Goal: Find specific page/section: Find specific page/section

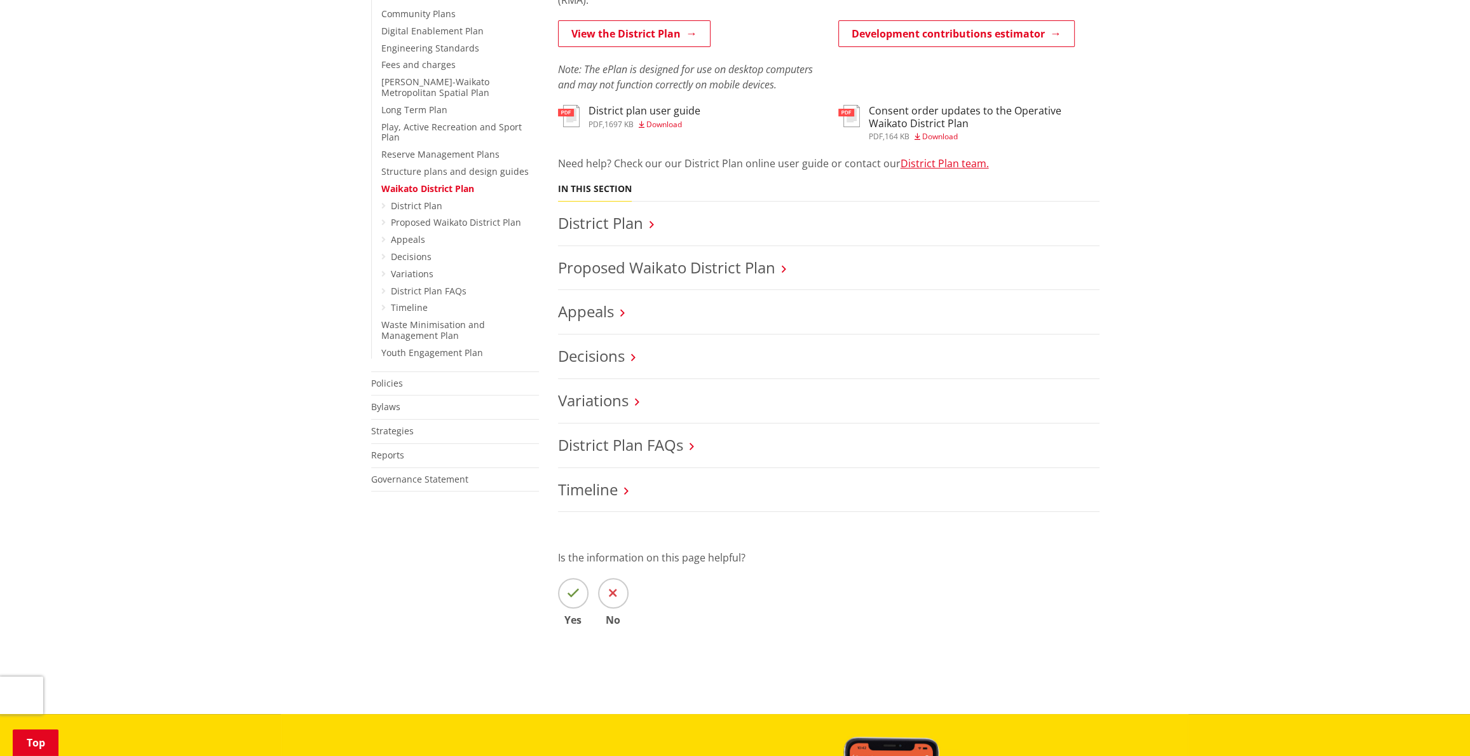
scroll to position [445, 0]
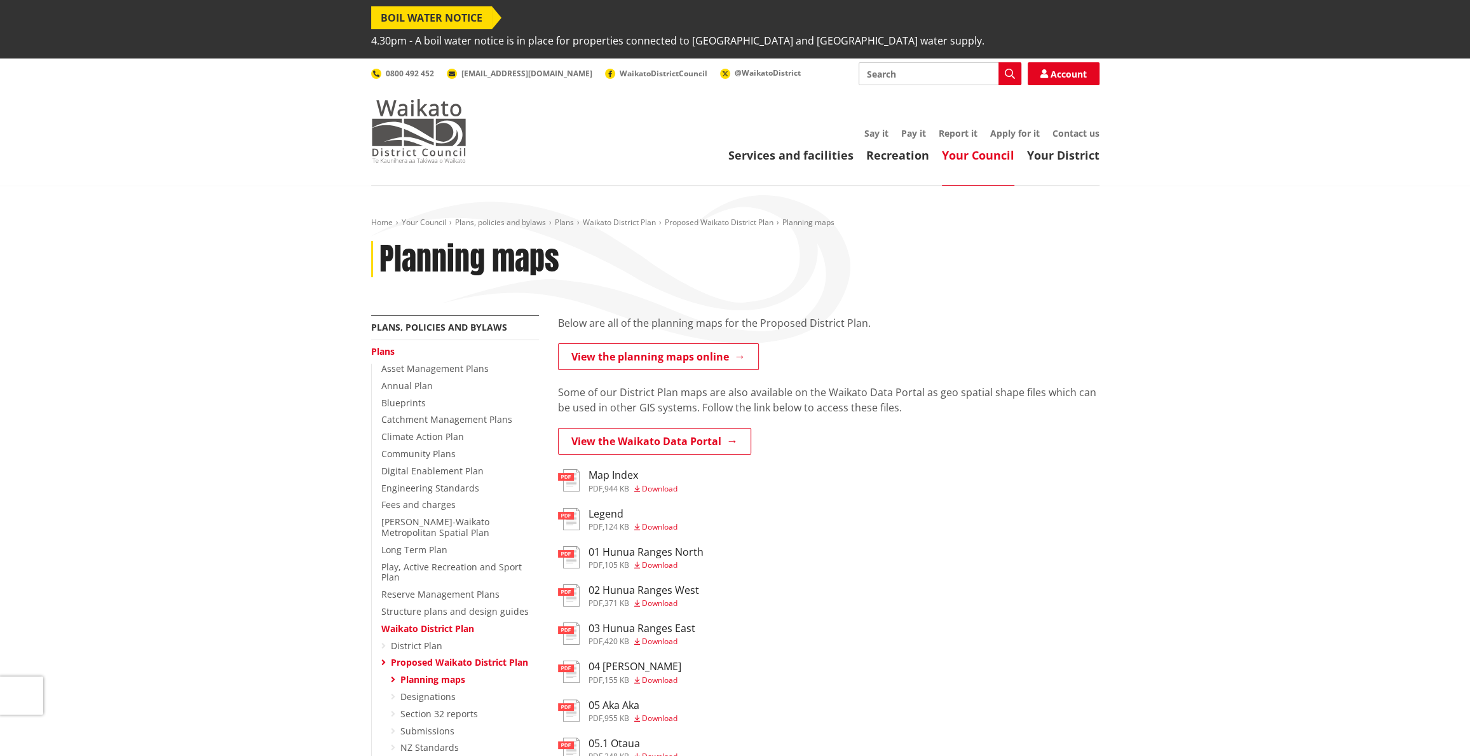
click at [423, 111] on img at bounding box center [418, 131] width 95 height 64
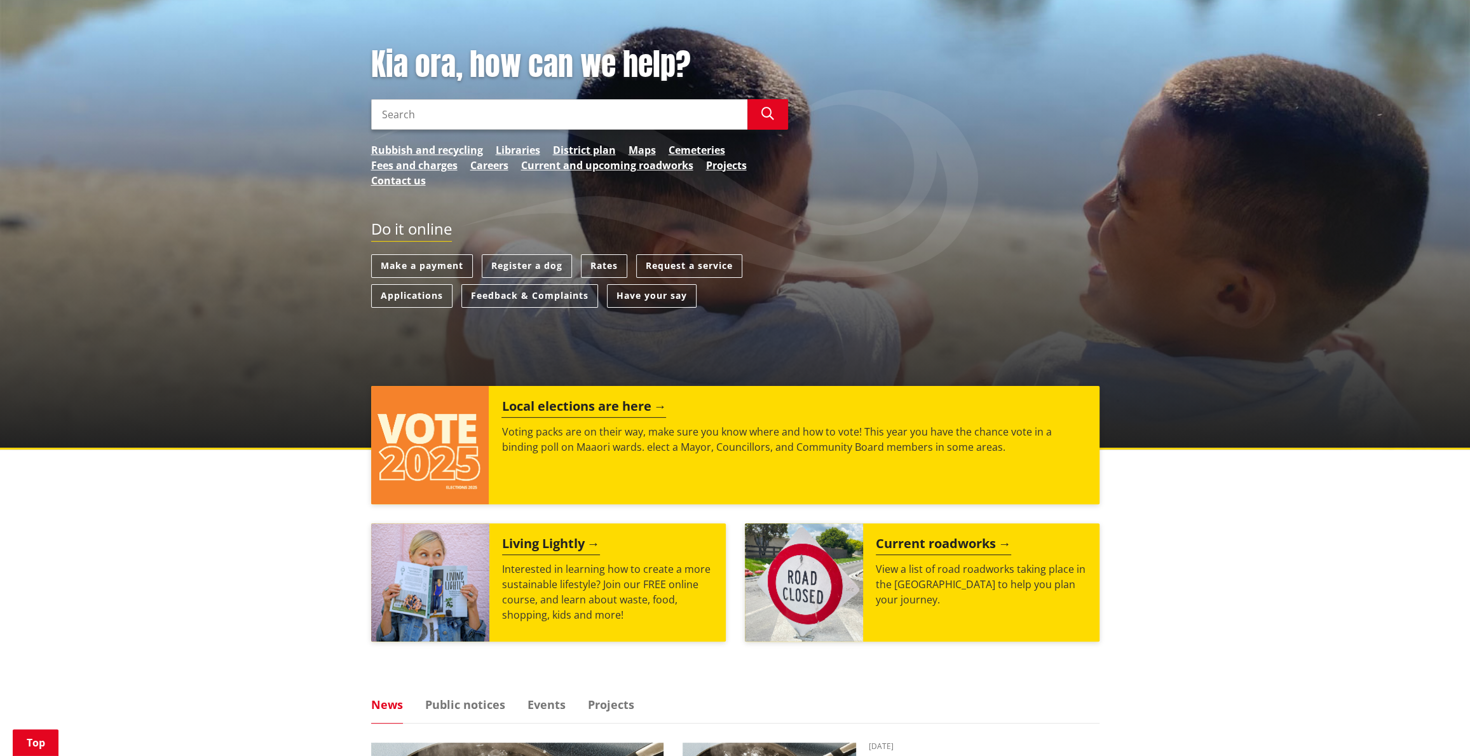
scroll to position [191, 0]
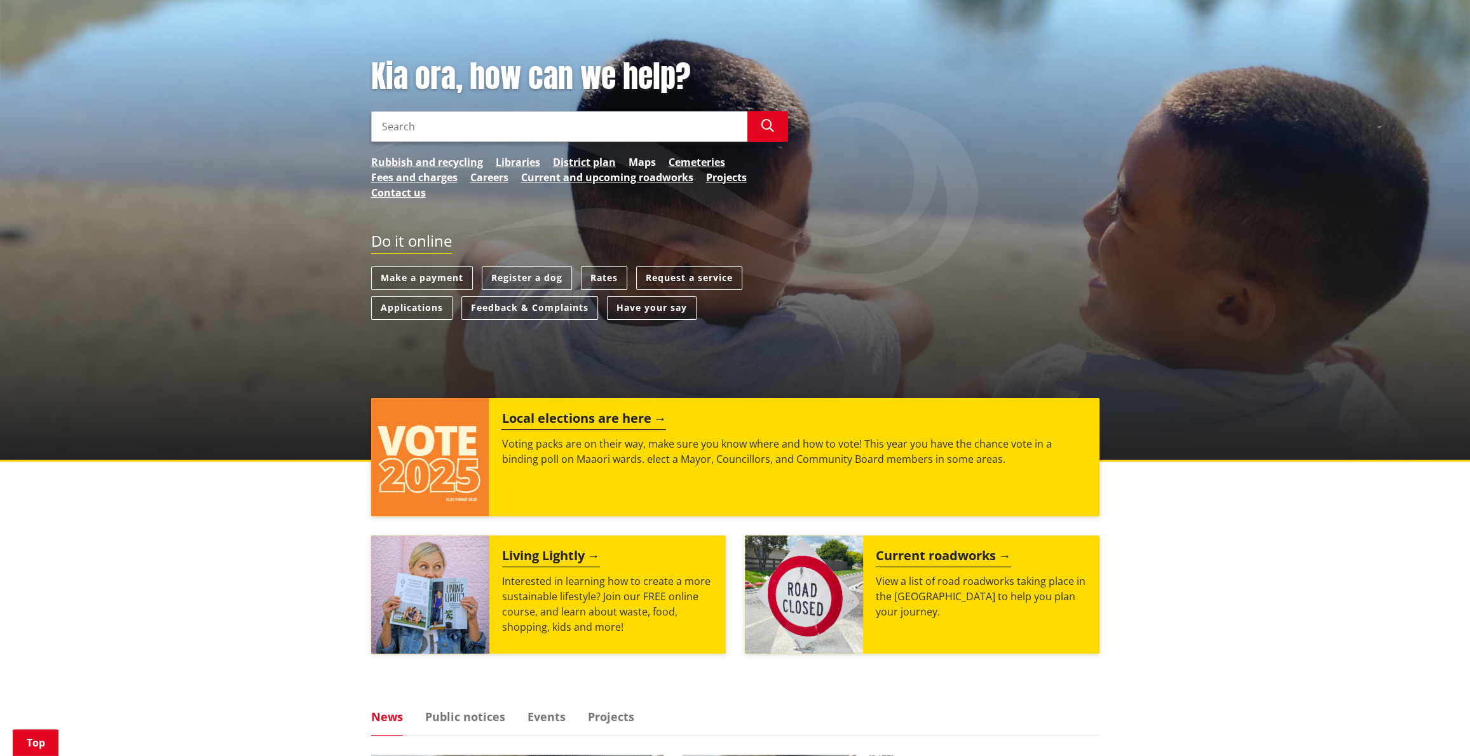
click at [645, 154] on link "Maps" at bounding box center [642, 161] width 27 height 15
